Goal: Task Accomplishment & Management: Complete application form

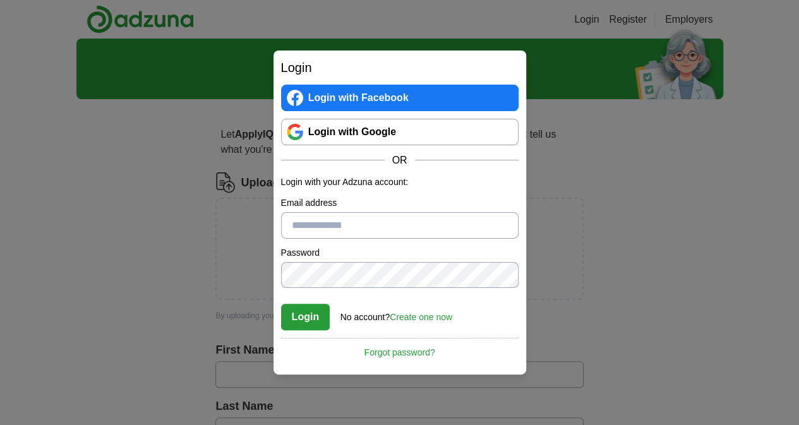
click at [559, 228] on div "Login Login with Facebook Login with Google OR Login with your Adzuna account: …" at bounding box center [399, 212] width 799 height 425
drag, startPoint x: 569, startPoint y: 157, endPoint x: 568, endPoint y: 173, distance: 15.2
click at [574, 176] on div "Login Login with Facebook Login with Google OR Login with your Adzuna account: …" at bounding box center [399, 212] width 799 height 425
click at [612, 213] on div "Login Login with Facebook Login with Google OR Login with your Adzuna account: …" at bounding box center [399, 212] width 799 height 425
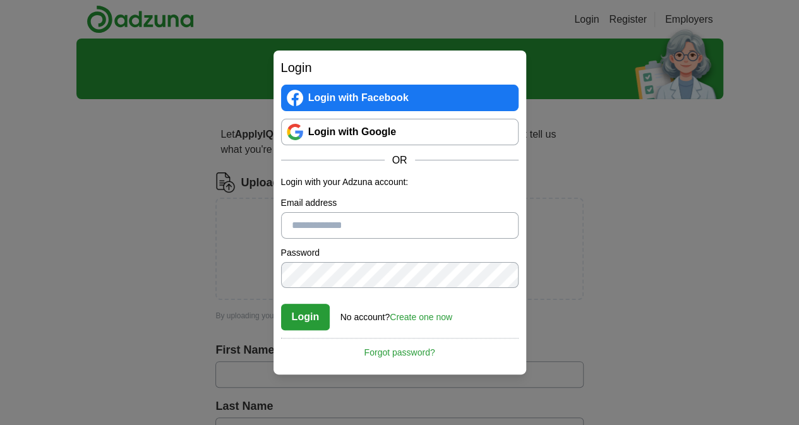
drag, startPoint x: 612, startPoint y: 213, endPoint x: 589, endPoint y: 227, distance: 26.7
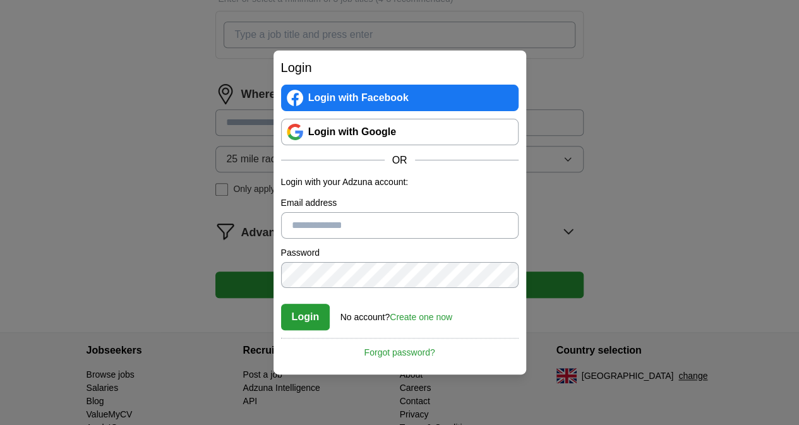
scroll to position [549, 0]
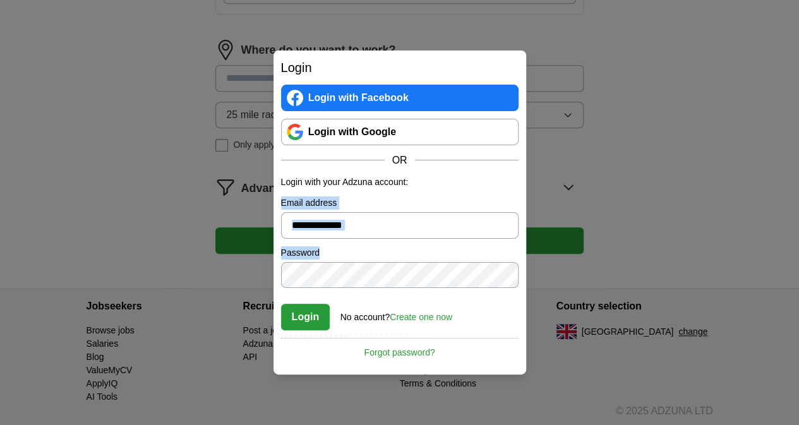
drag, startPoint x: 498, startPoint y: 183, endPoint x: 586, endPoint y: 244, distance: 107.1
click at [586, 244] on div "Login Login with Facebook Login with Google OR Login with your Adzuna account: …" at bounding box center [399, 212] width 799 height 425
click at [637, 191] on div "Login Login with Facebook Login with Google OR Login with your Adzuna account: …" at bounding box center [399, 212] width 799 height 425
click at [394, 125] on link "Login with Google" at bounding box center [400, 132] width 238 height 27
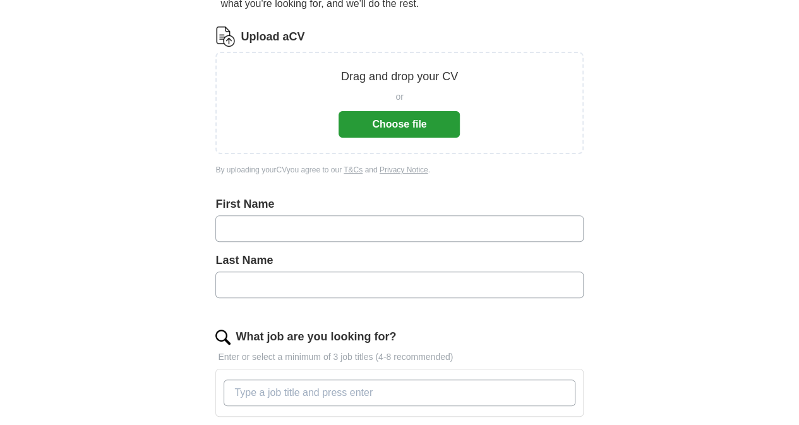
scroll to position [142, 0]
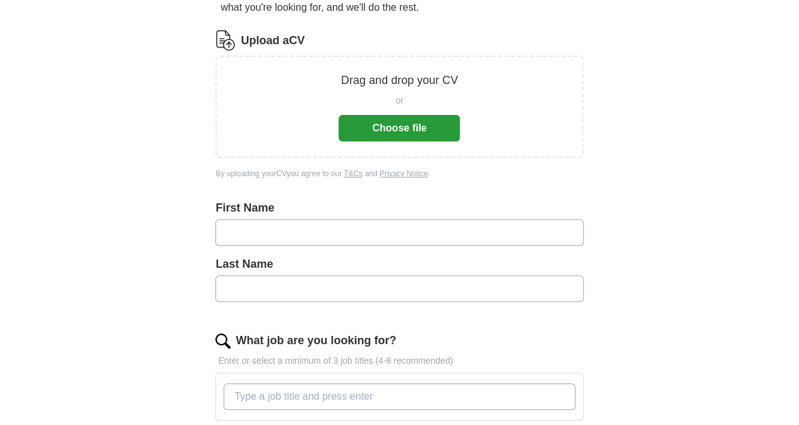
drag, startPoint x: 808, startPoint y: 143, endPoint x: 807, endPoint y: 201, distance: 58.2
click at [799, 201] on html "dhamonchima932@gmail.com MyAdzuna Alerts Favourites CVs ApplyIQ Preferences Pos…" at bounding box center [399, 70] width 799 height 425
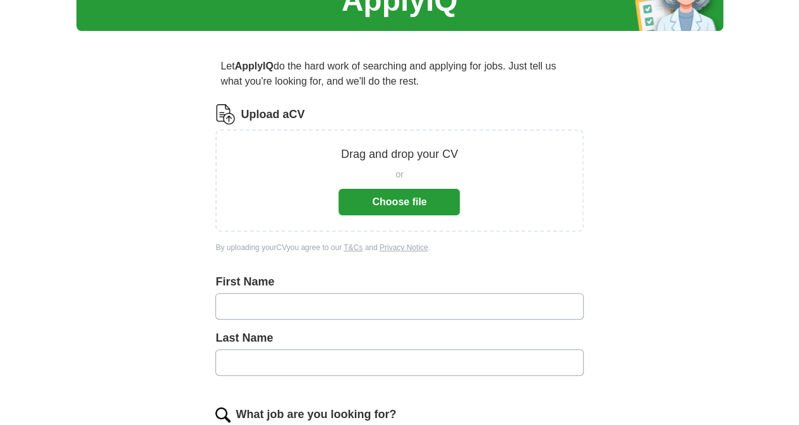
scroll to position [55, 0]
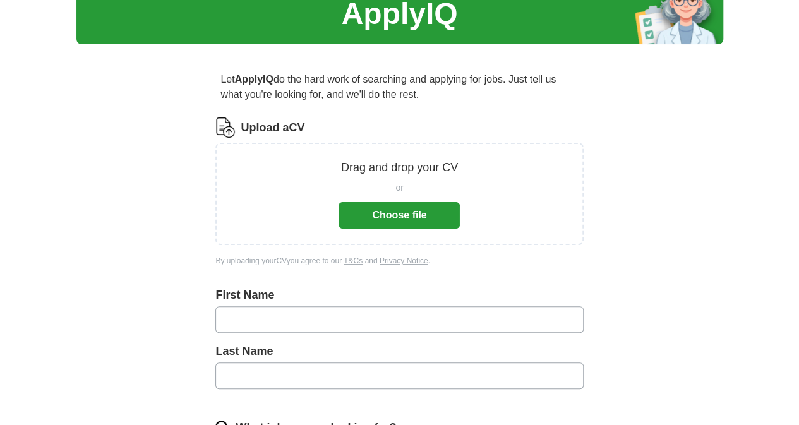
click at [389, 222] on button "Choose file" at bounding box center [399, 215] width 121 height 27
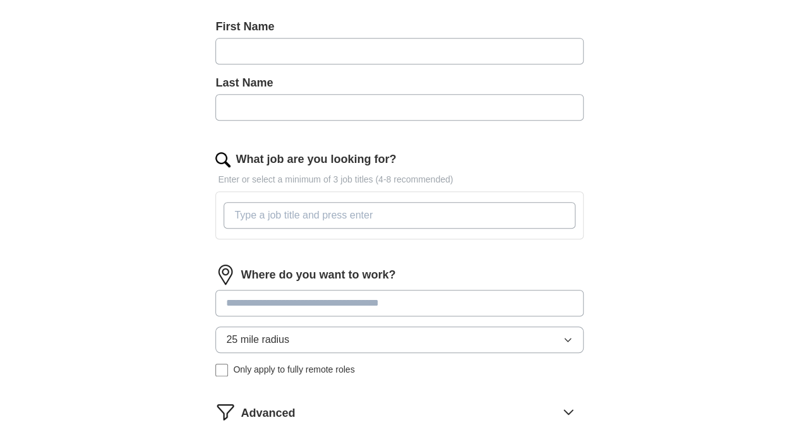
scroll to position [306, 0]
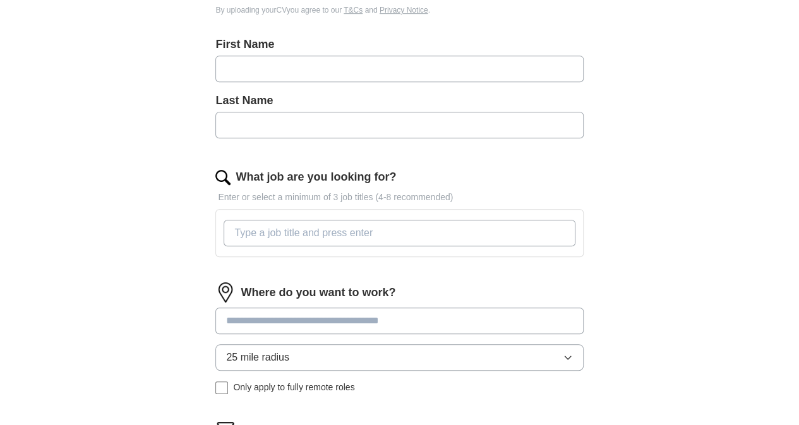
click at [421, 234] on input "What job are you looking for?" at bounding box center [399, 233] width 351 height 27
type input "sport [MEDICAL_DATA]"
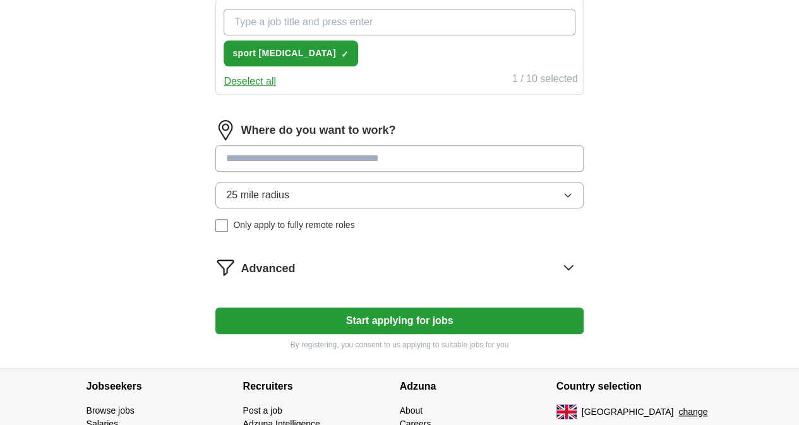
scroll to position [514, 0]
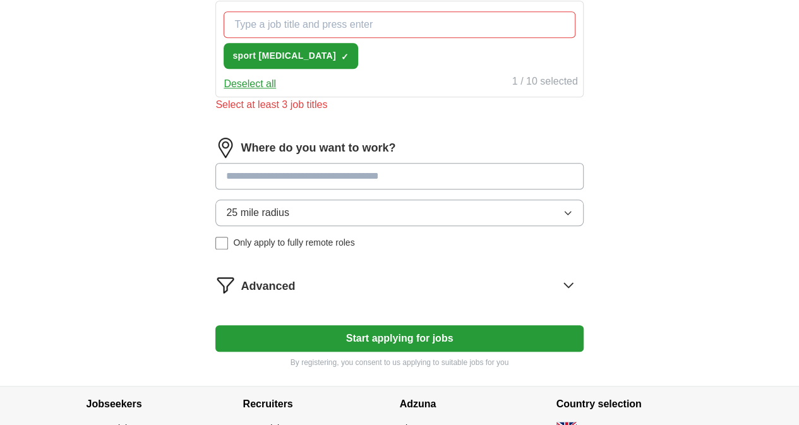
click at [461, 330] on button "Start applying for jobs" at bounding box center [399, 338] width 368 height 27
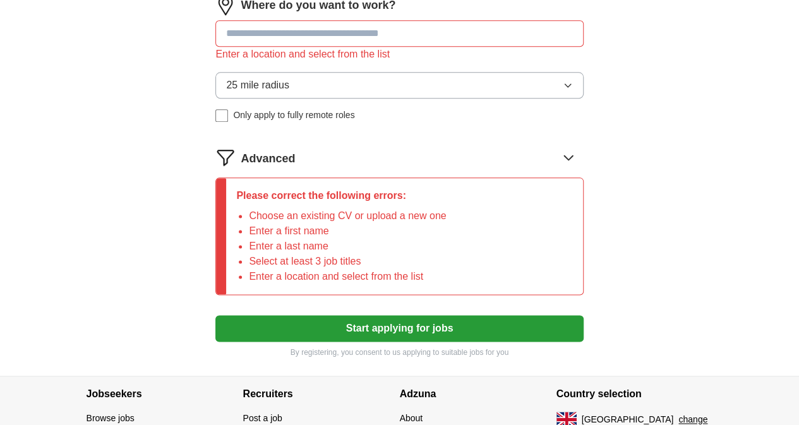
scroll to position [532, 0]
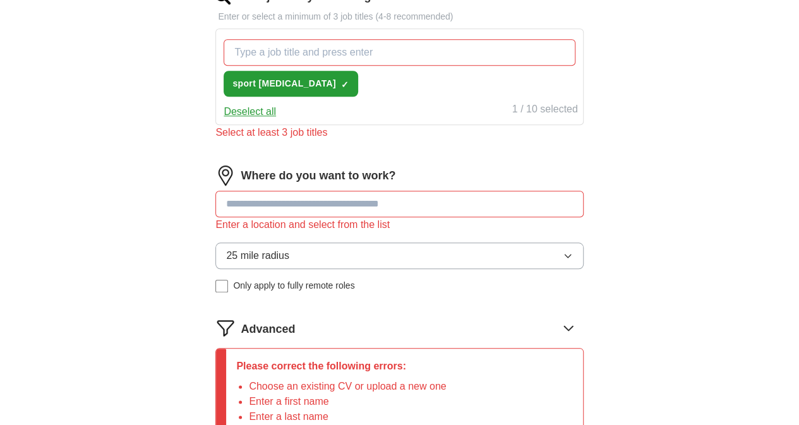
click at [102, 32] on div "ApplyIQ Let ApplyIQ do the hard work of searching and applying for jobs. Just t…" at bounding box center [399, 26] width 647 height 1040
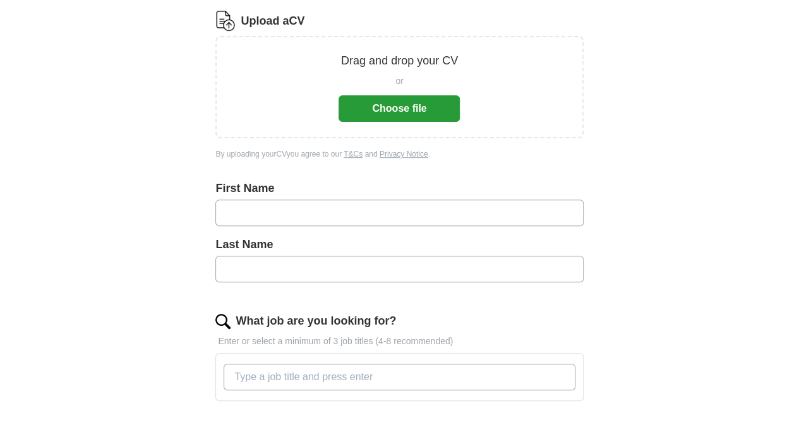
scroll to position [160, 0]
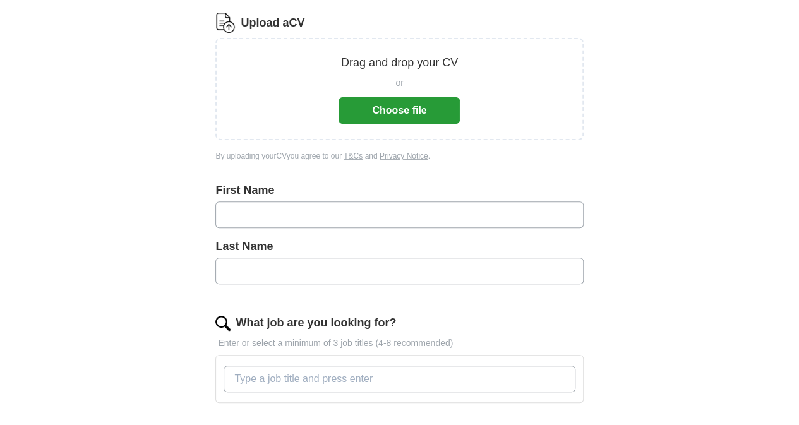
click at [677, 212] on div "ApplyIQ Let ApplyIQ do the hard work of searching and applying for jobs. Just t…" at bounding box center [399, 278] width 647 height 798
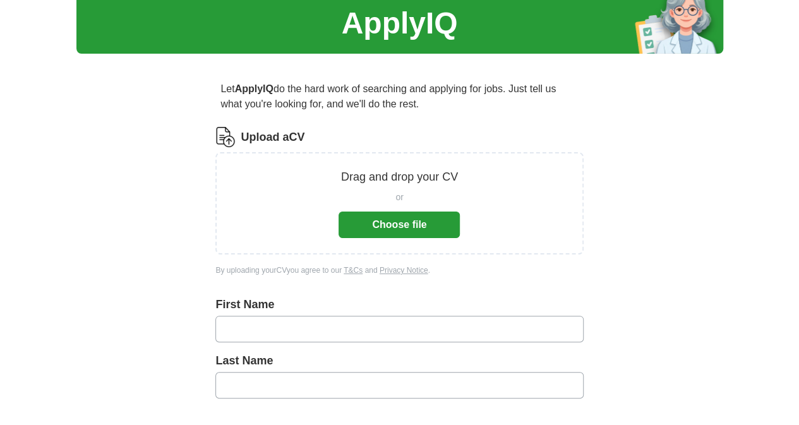
scroll to position [43, 0]
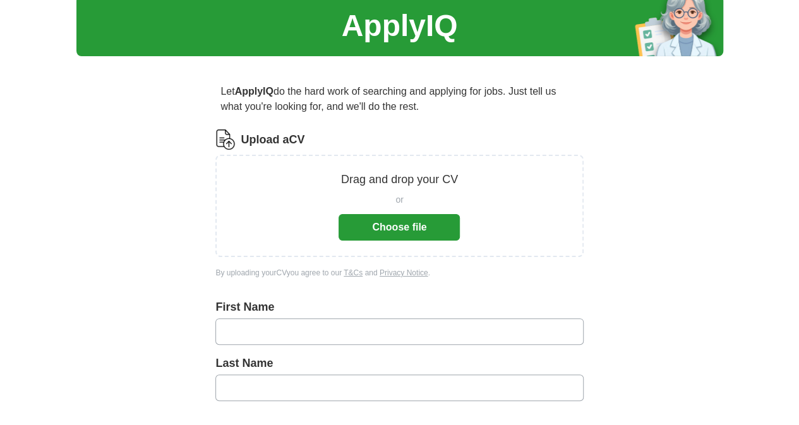
click at [408, 310] on label "First Name" at bounding box center [399, 307] width 368 height 17
click at [380, 327] on input "text" at bounding box center [399, 331] width 368 height 27
type input "******"
click at [361, 379] on input "text" at bounding box center [399, 388] width 368 height 27
type input "*****"
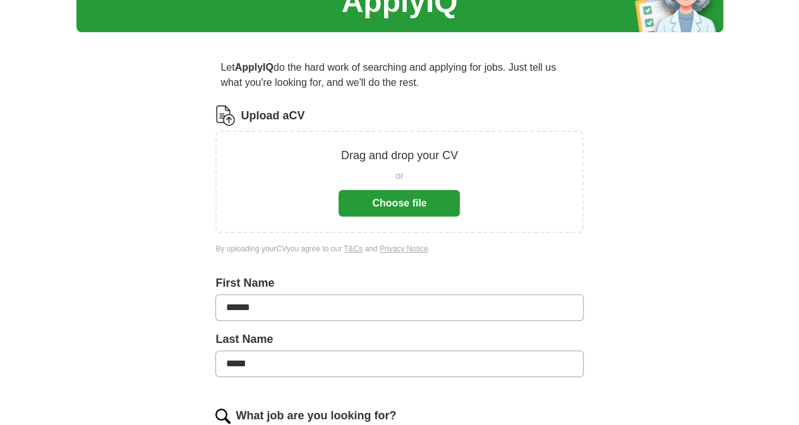
click at [188, 373] on div "ApplyIQ Let ApplyIQ do the hard work of searching and applying for jobs. Just t…" at bounding box center [399, 371] width 647 height 798
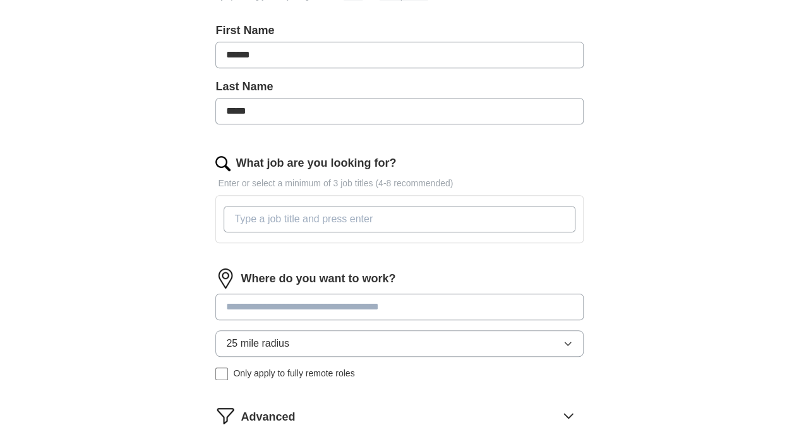
scroll to position [321, 0]
drag, startPoint x: 293, startPoint y: 209, endPoint x: 281, endPoint y: 214, distance: 13.0
click at [281, 214] on input "What job are you looking for?" at bounding box center [399, 218] width 351 height 27
type input "sport [MEDICAL_DATA]"
click at [317, 309] on input at bounding box center [399, 306] width 368 height 27
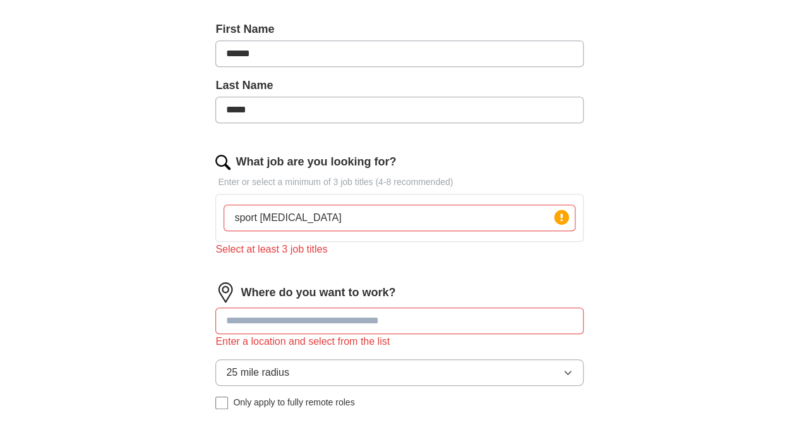
click at [396, 219] on input "sport [MEDICAL_DATA]" at bounding box center [399, 218] width 351 height 27
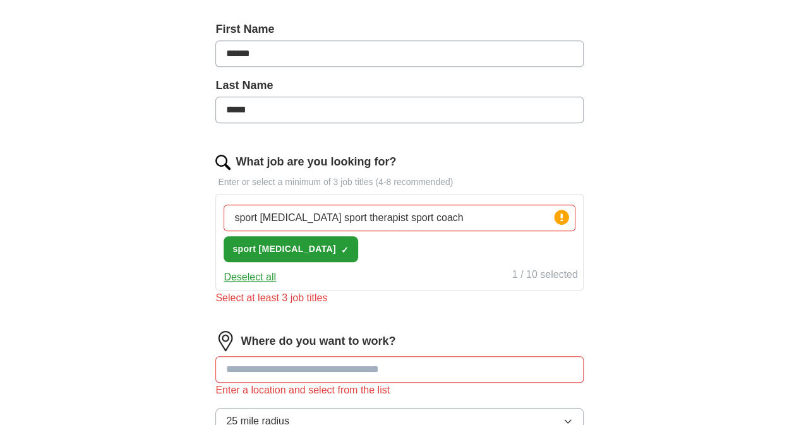
click at [378, 356] on input at bounding box center [399, 369] width 368 height 27
click at [492, 217] on input "sport [MEDICAL_DATA] sport therapist sport coach" at bounding box center [399, 218] width 351 height 27
type input "sport [MEDICAL_DATA]"
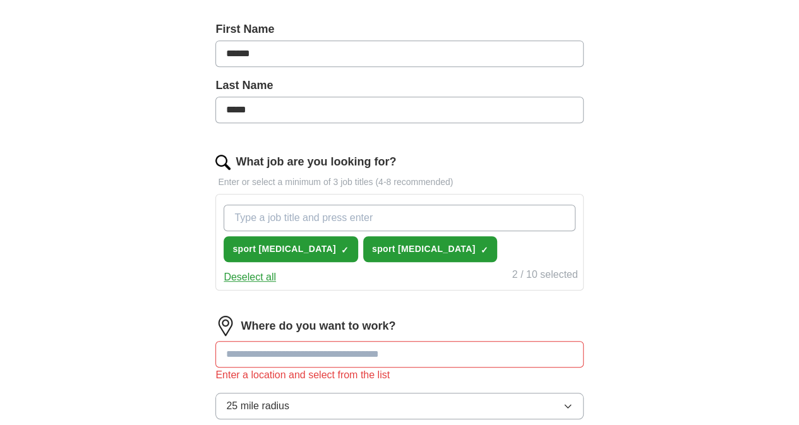
click at [465, 215] on input "What job are you looking for?" at bounding box center [399, 218] width 351 height 27
type input "sport [MEDICAL_DATA]"
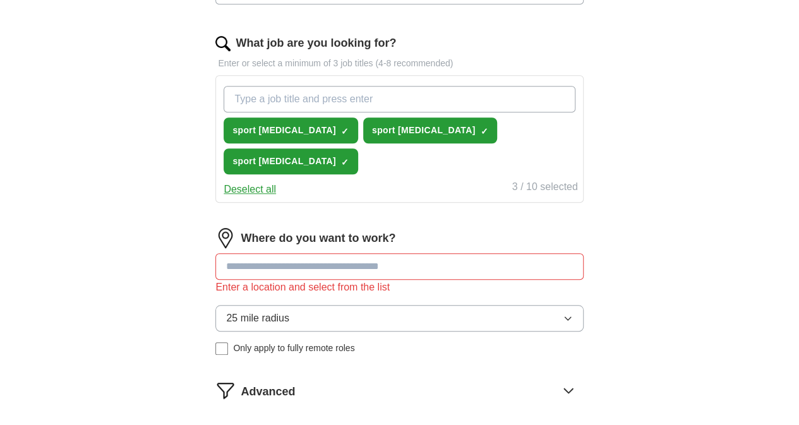
scroll to position [447, 0]
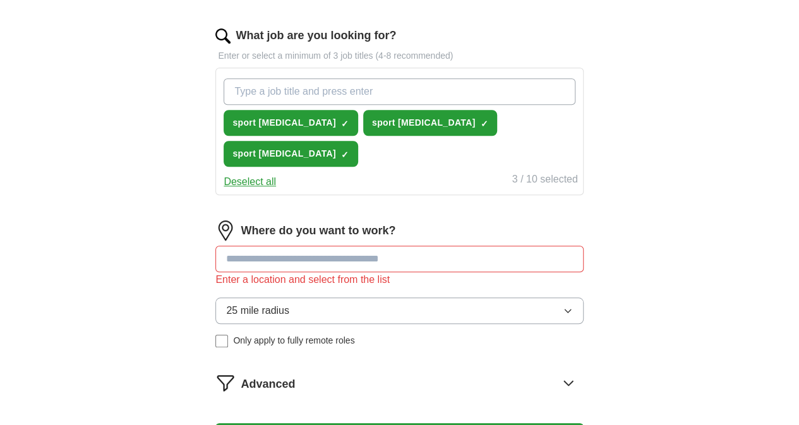
click at [412, 246] on input at bounding box center [399, 259] width 368 height 27
type input "**"
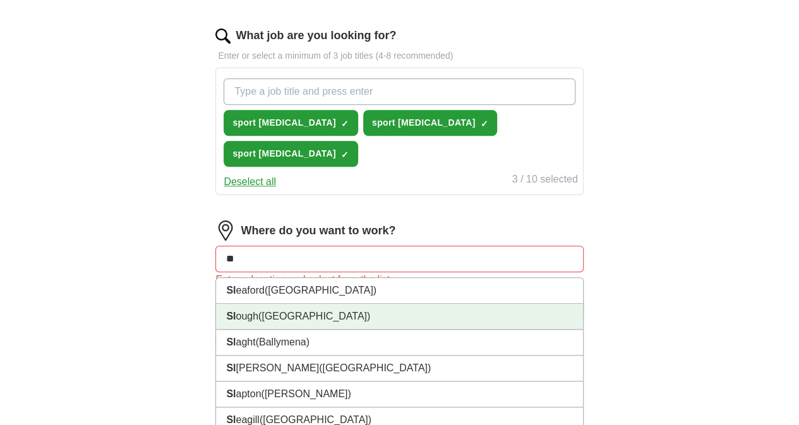
click at [336, 320] on li "[PERSON_NAME] ([GEOGRAPHIC_DATA])" at bounding box center [399, 317] width 367 height 26
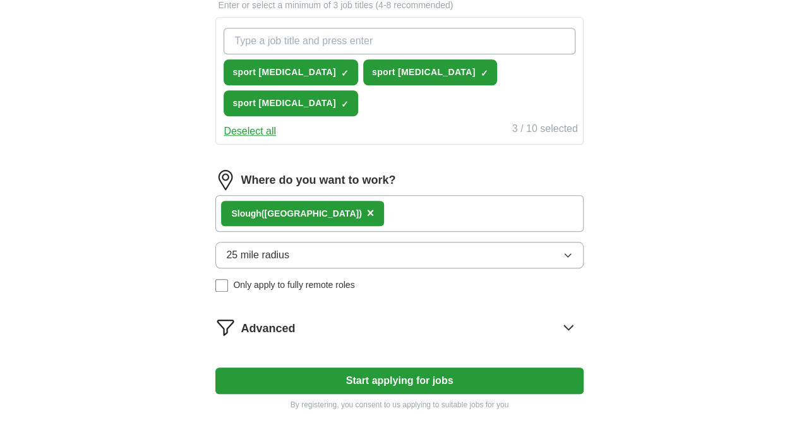
scroll to position [523, 0]
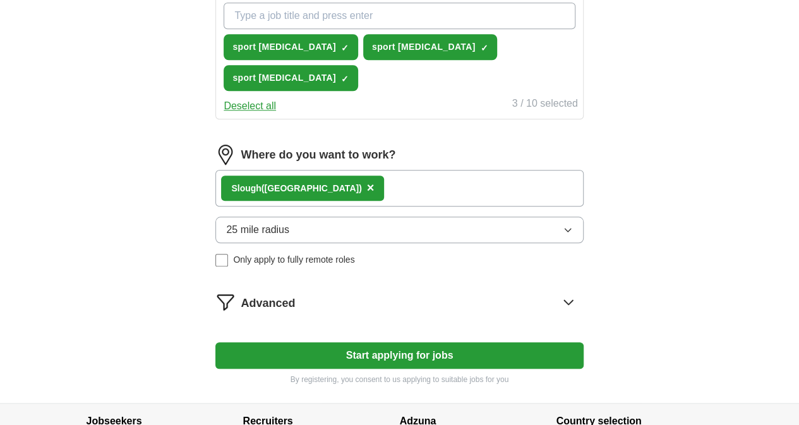
click at [343, 346] on button "Start applying for jobs" at bounding box center [399, 356] width 368 height 27
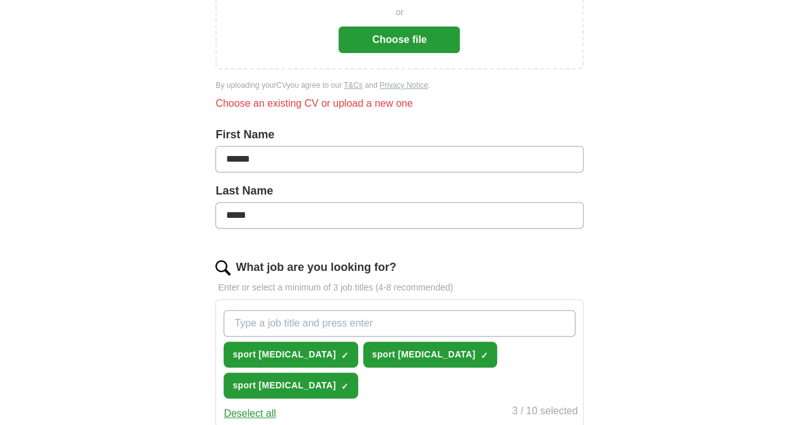
scroll to position [0, 0]
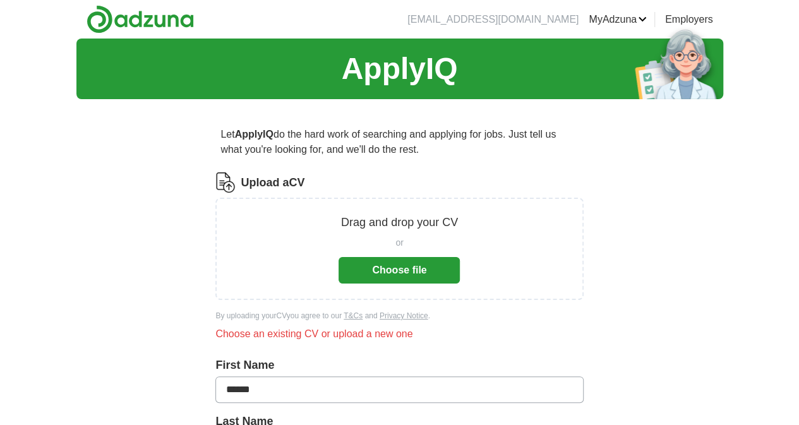
click at [383, 220] on p "Drag and drop your CV" at bounding box center [399, 222] width 117 height 17
click at [476, 221] on div "Drag and drop your CV or Choose file" at bounding box center [399, 249] width 335 height 70
click at [425, 226] on p "Drag and drop your CV" at bounding box center [399, 222] width 117 height 17
click at [301, 234] on div "Drag and drop your CV or Choose file" at bounding box center [399, 249] width 335 height 70
